Goal: Task Accomplishment & Management: Use online tool/utility

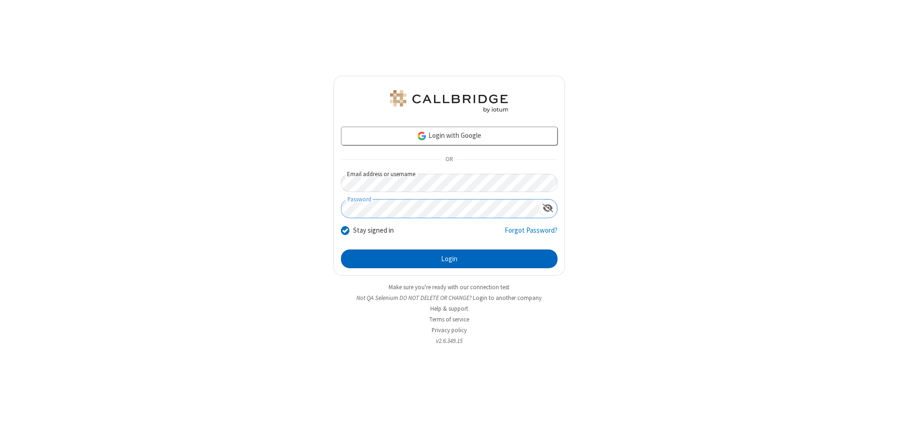
click at [449, 259] on button "Login" at bounding box center [449, 259] width 217 height 19
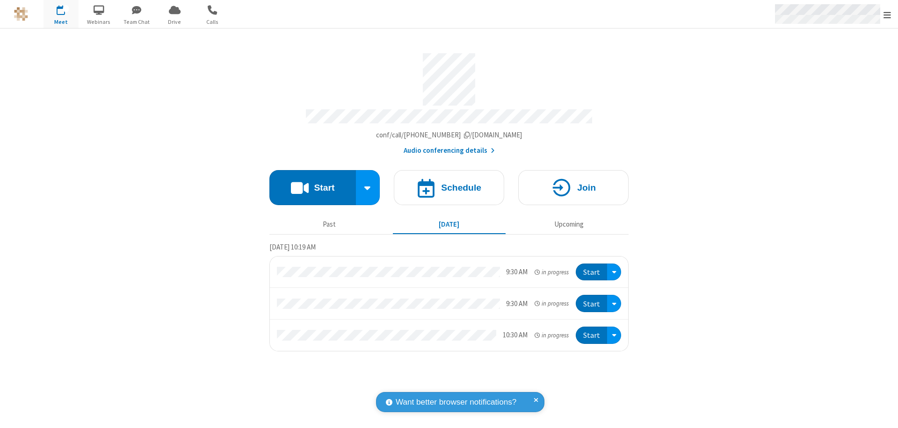
click at [887, 15] on span "Open menu" at bounding box center [887, 14] width 7 height 9
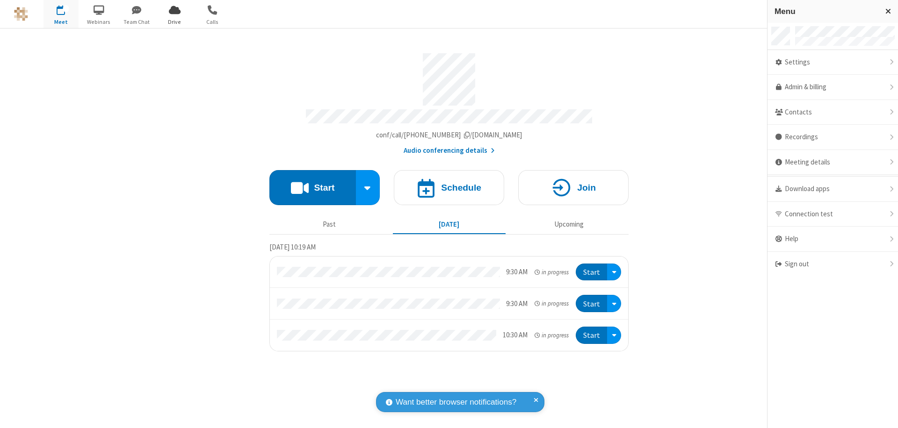
click at [174, 22] on span "Drive" at bounding box center [174, 22] width 35 height 8
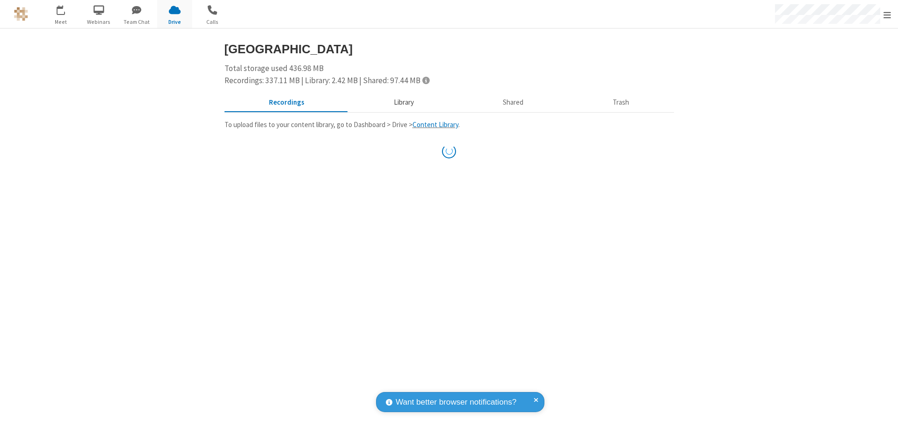
click at [399, 102] on button "Library" at bounding box center [403, 103] width 109 height 18
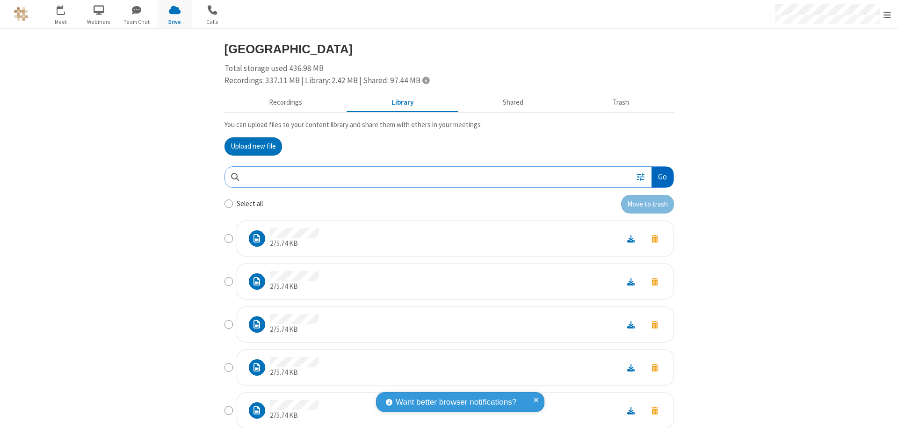
click at [659, 177] on button "Go" at bounding box center [663, 177] width 22 height 21
click at [249, 146] on button "Upload new file" at bounding box center [254, 147] width 58 height 19
